Goal: Task Accomplishment & Management: Use online tool/utility

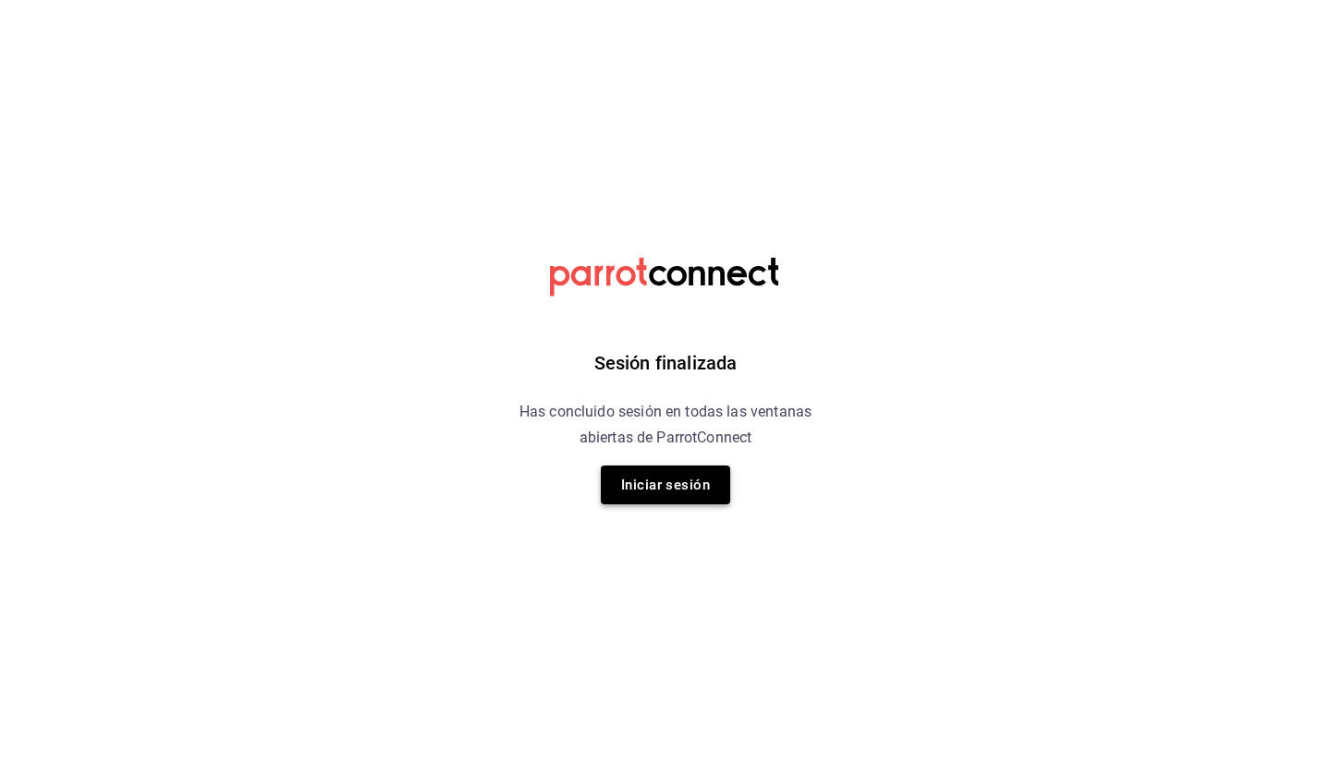
click at [714, 482] on button "Iniciar sesión" at bounding box center [665, 485] width 129 height 39
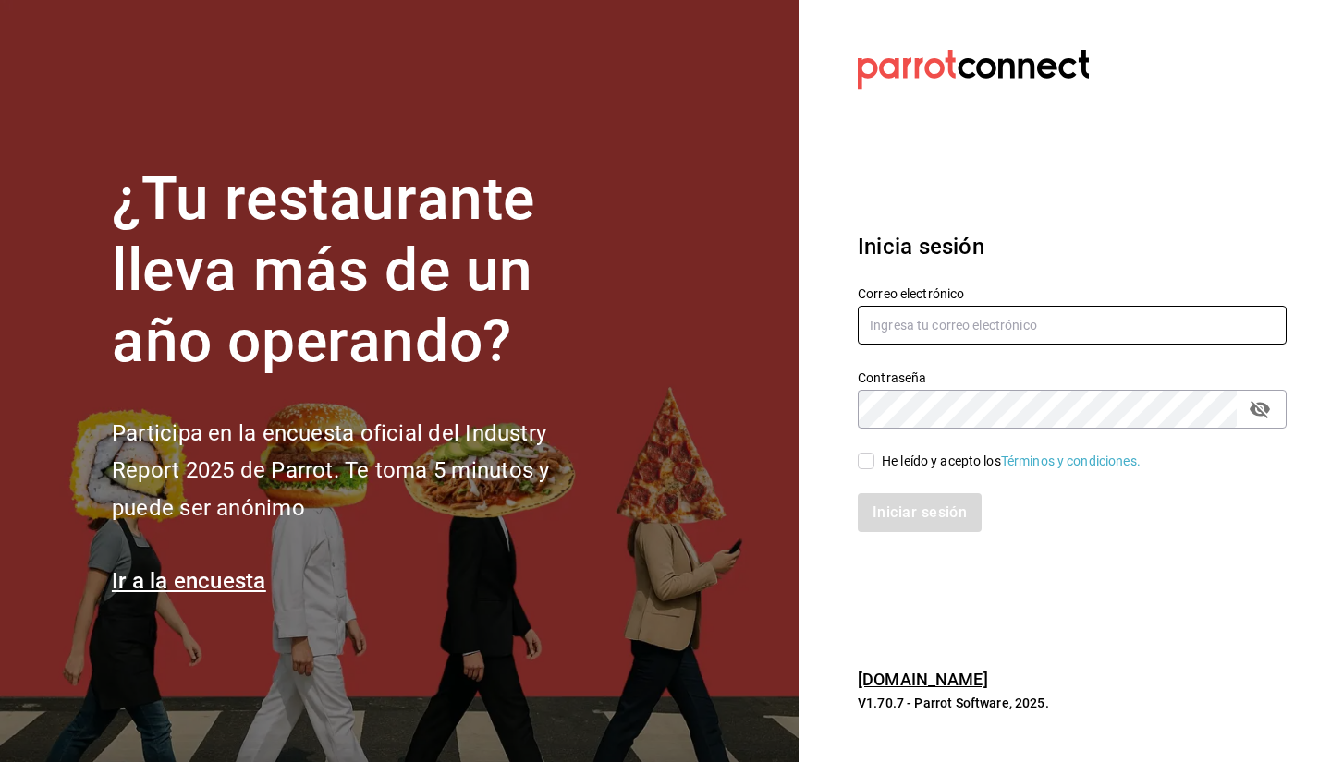
type input "facturacion@makupoke.com"
click at [874, 462] on span "He leído y acepto los Términos y condiciones." at bounding box center [1007, 461] width 266 height 19
click at [874, 462] on input "He leído y acepto los Términos y condiciones." at bounding box center [866, 461] width 17 height 17
checkbox input "true"
click at [892, 522] on button "Iniciar sesión" at bounding box center [921, 512] width 126 height 39
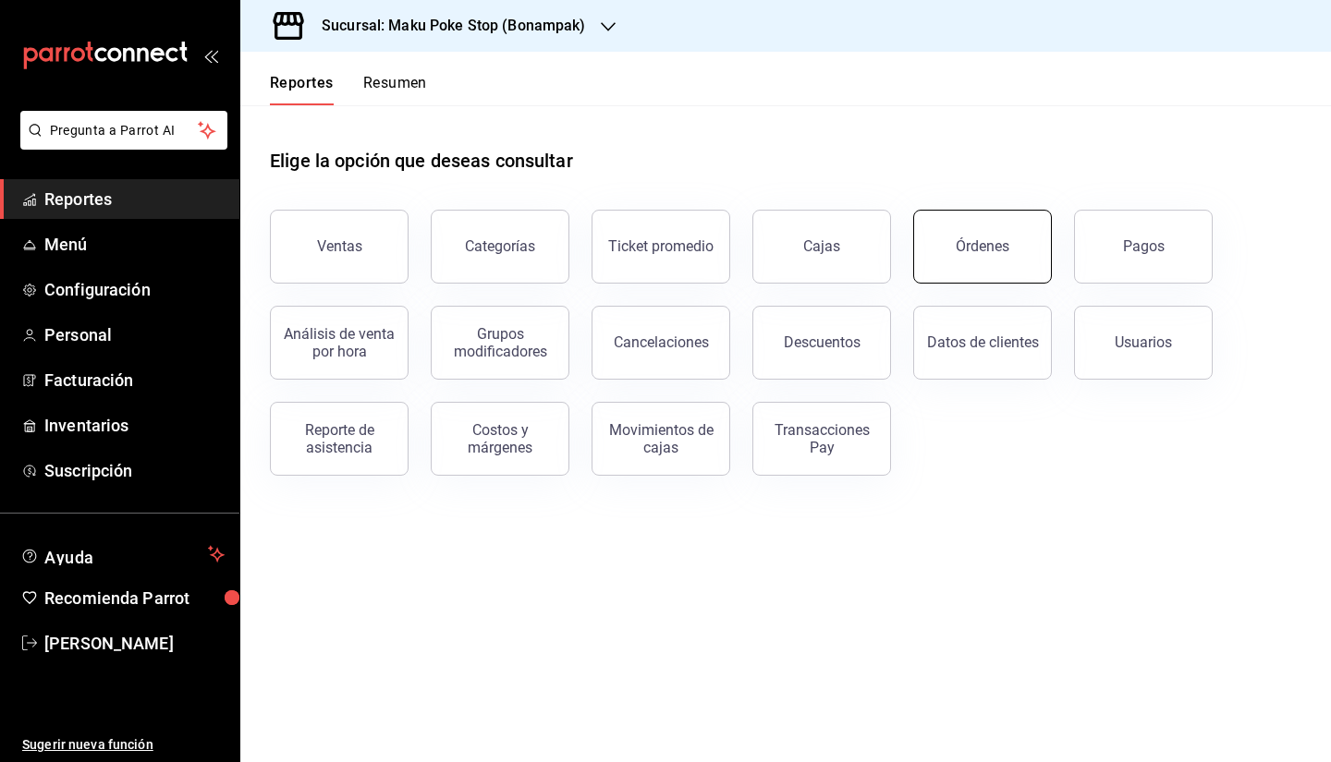
click at [1002, 250] on div "Órdenes" at bounding box center [983, 246] width 54 height 18
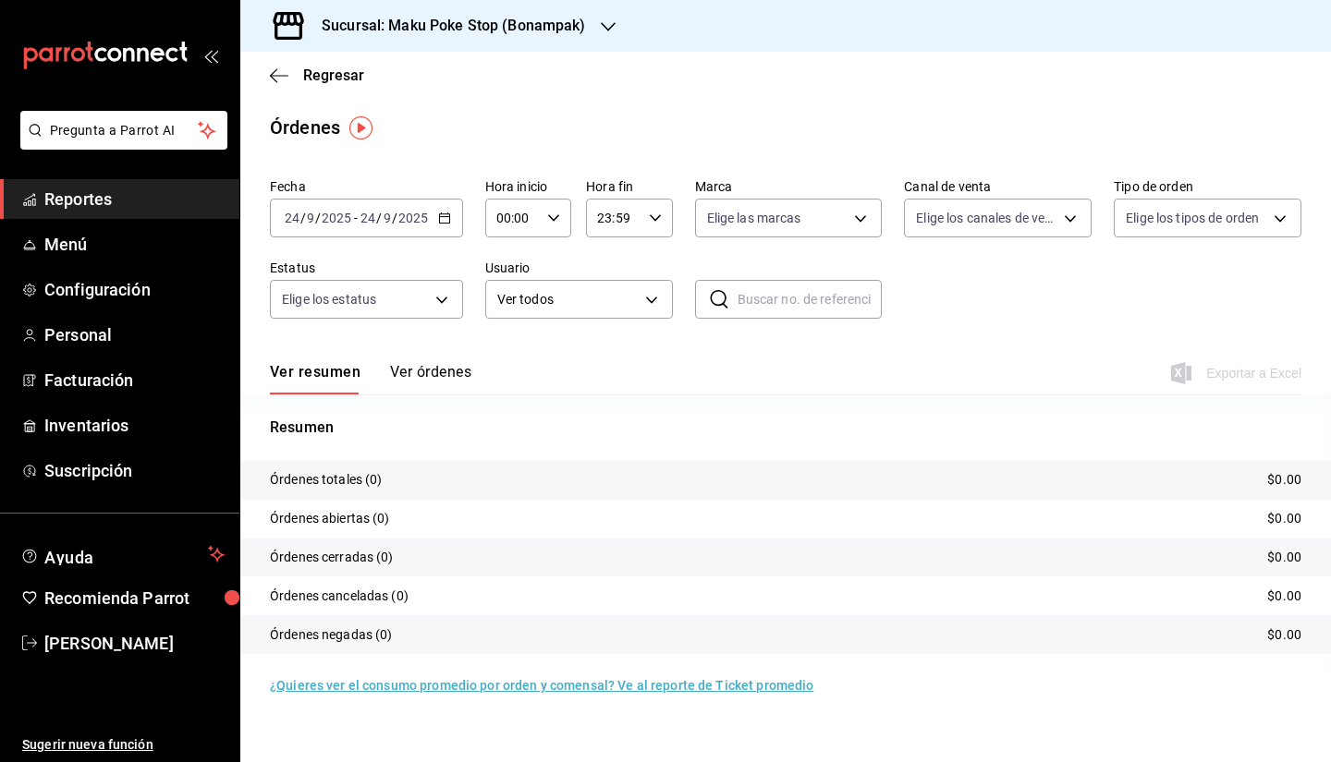
click at [446, 218] on icon "button" at bounding box center [444, 218] width 13 height 13
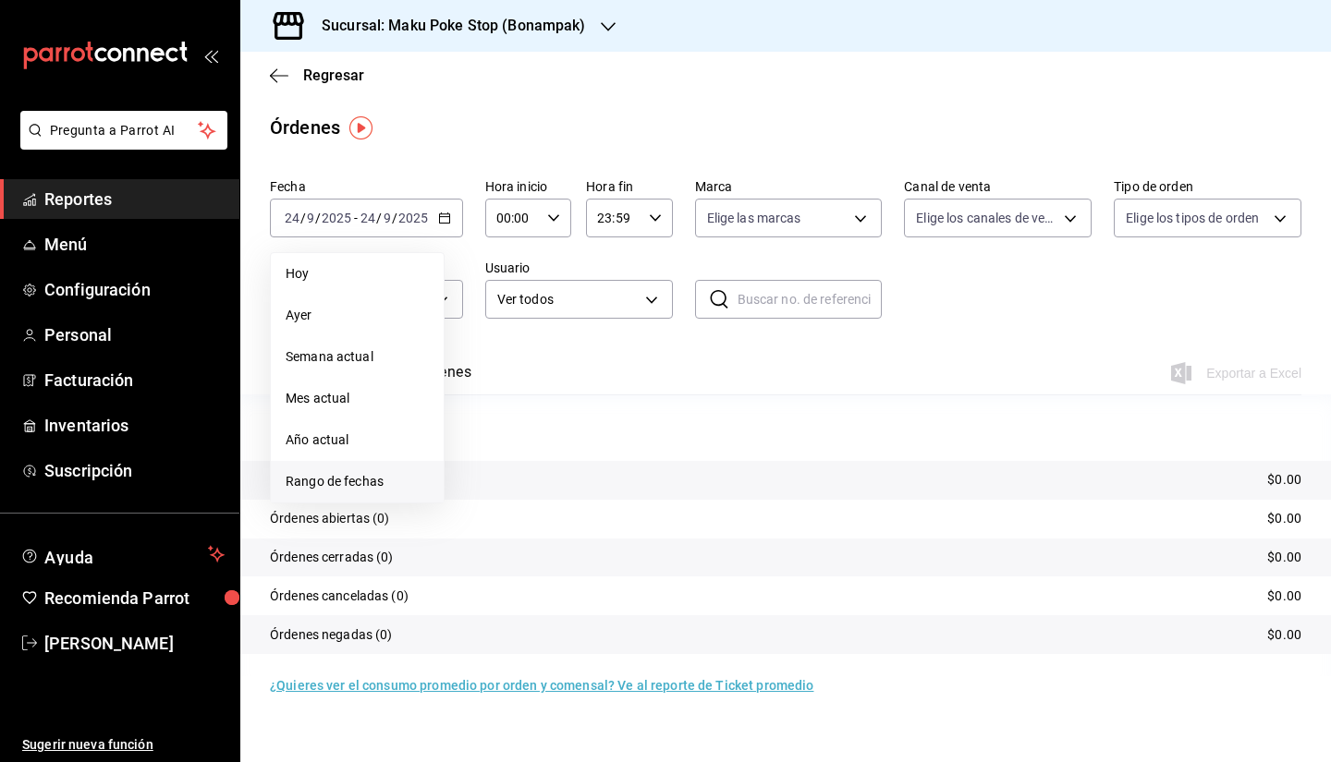
click at [358, 490] on span "Rango de fechas" at bounding box center [357, 481] width 143 height 19
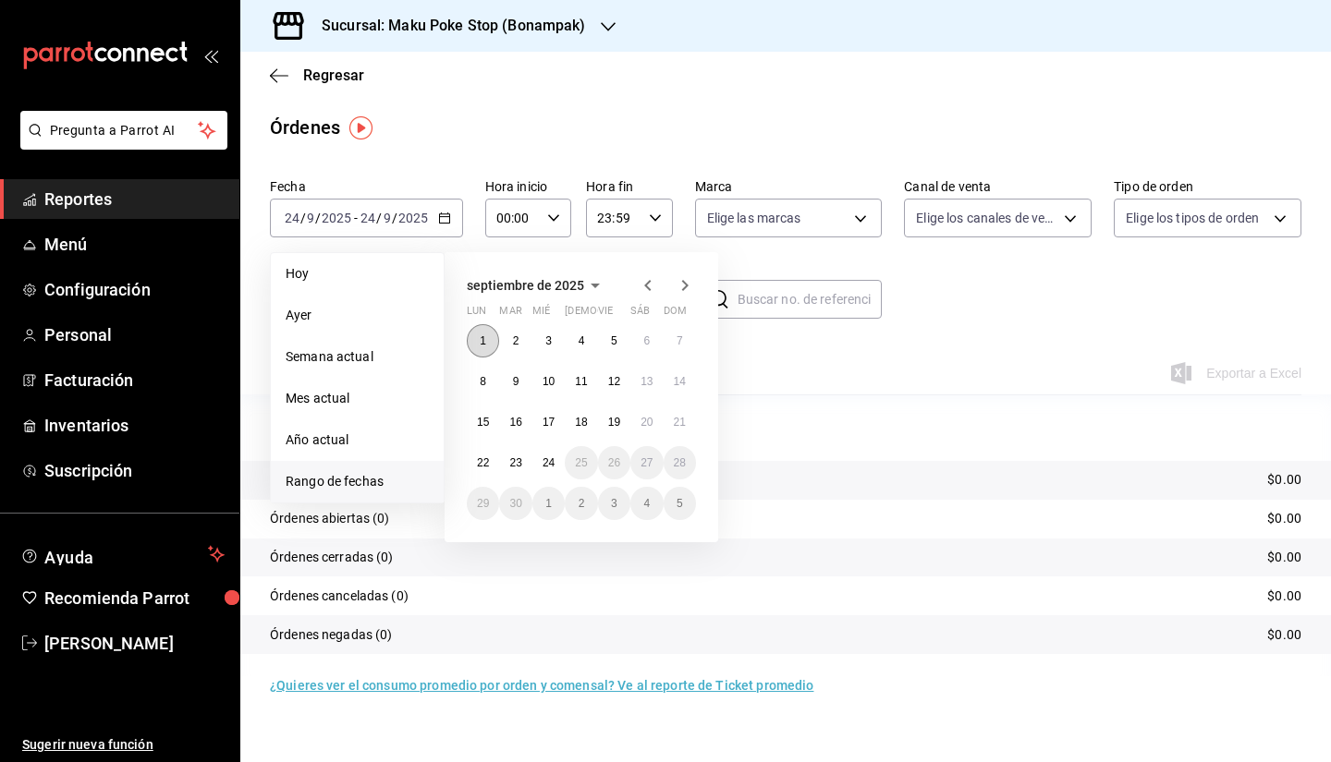
click at [481, 324] on button "1" at bounding box center [483, 340] width 32 height 33
click at [486, 409] on button "15" at bounding box center [483, 422] width 32 height 33
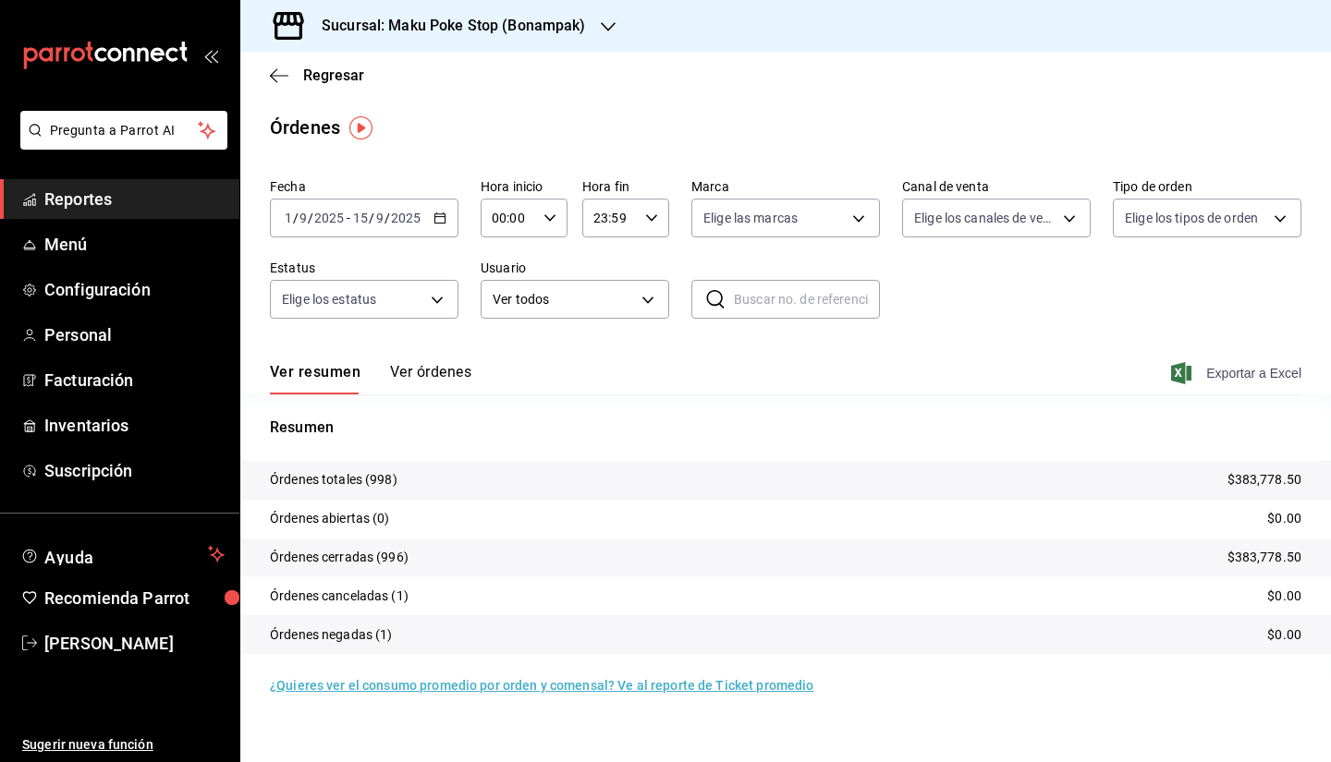
click at [1255, 370] on span "Exportar a Excel" at bounding box center [1238, 373] width 127 height 22
click at [583, 19] on h3 "Sucursal: Maku Poke Stop (Bonampak)" at bounding box center [446, 26] width 279 height 22
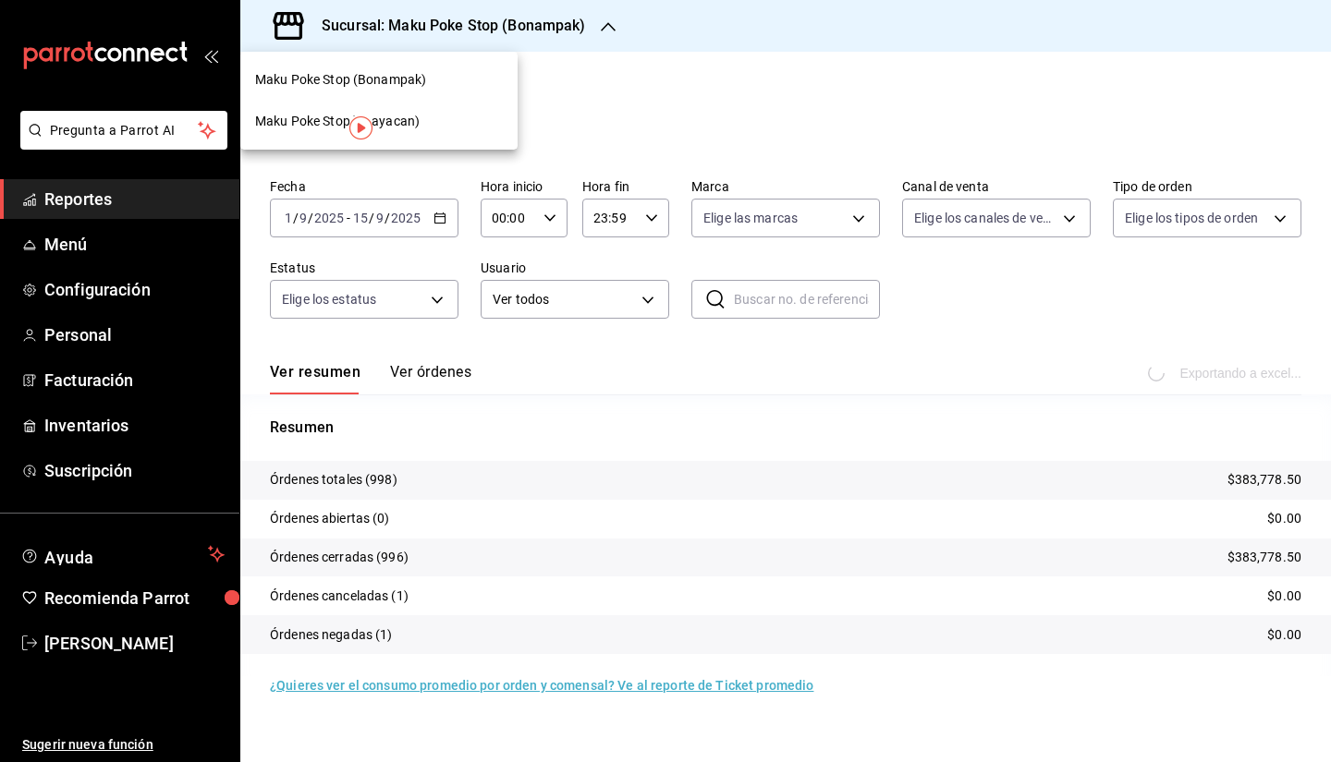
click at [408, 111] on div "Maku Poke Stop(Huayacan)" at bounding box center [378, 122] width 277 height 42
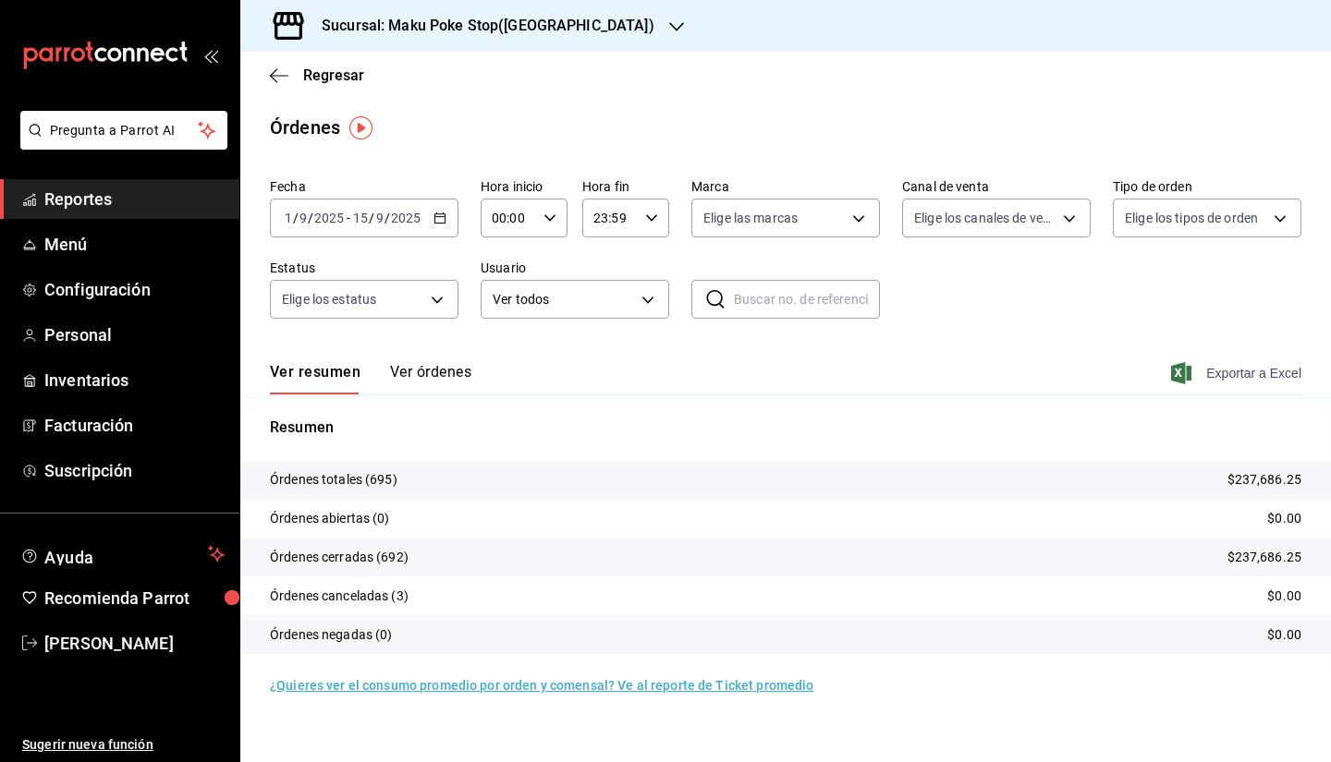
click at [1248, 369] on span "Exportar a Excel" at bounding box center [1238, 373] width 127 height 22
